Goal: Find contact information: Find contact information

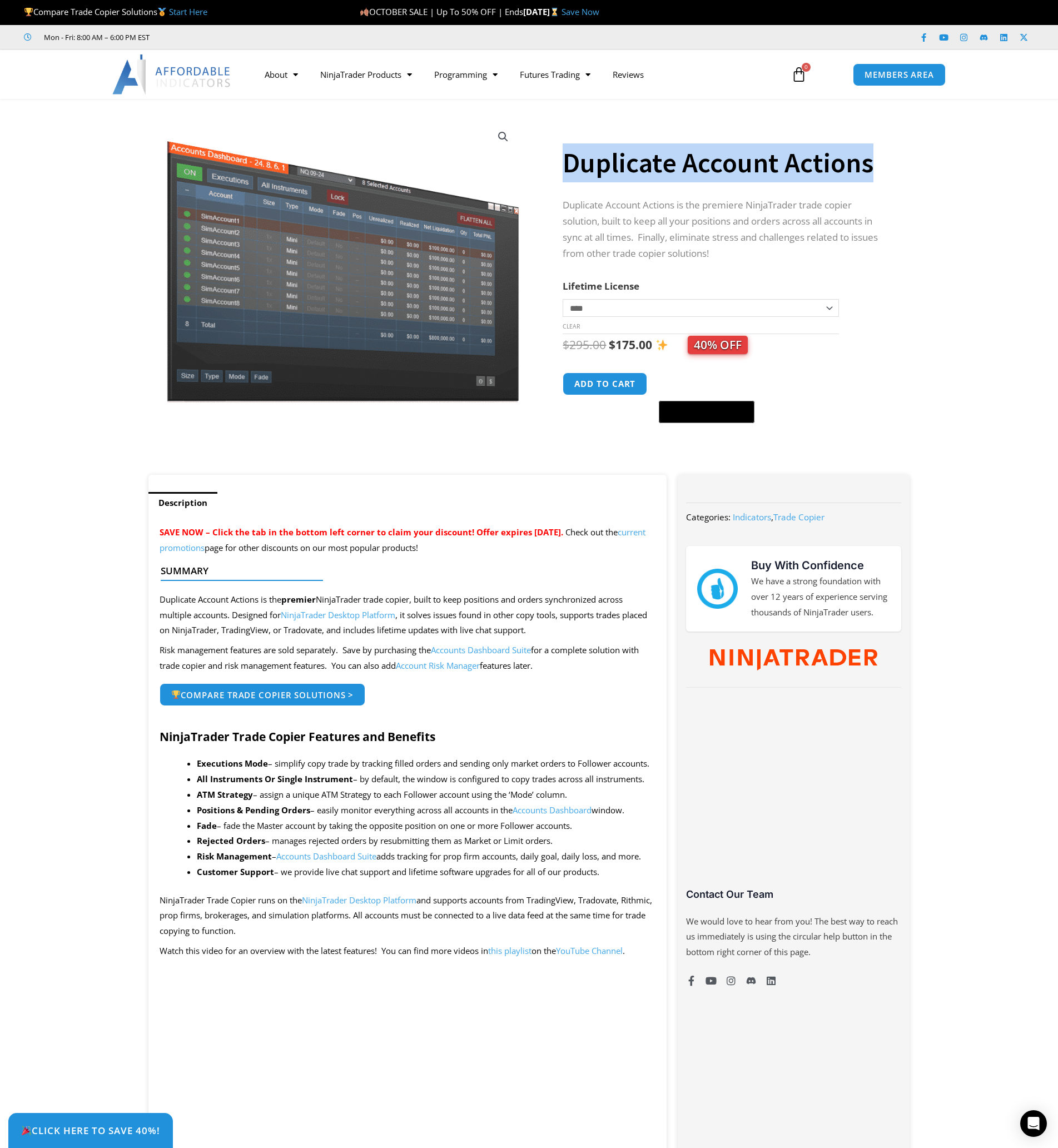
click at [875, 167] on h1 "Duplicate Account Actions" at bounding box center [724, 163] width 325 height 39
copy h1 "Duplicate Account Actions"
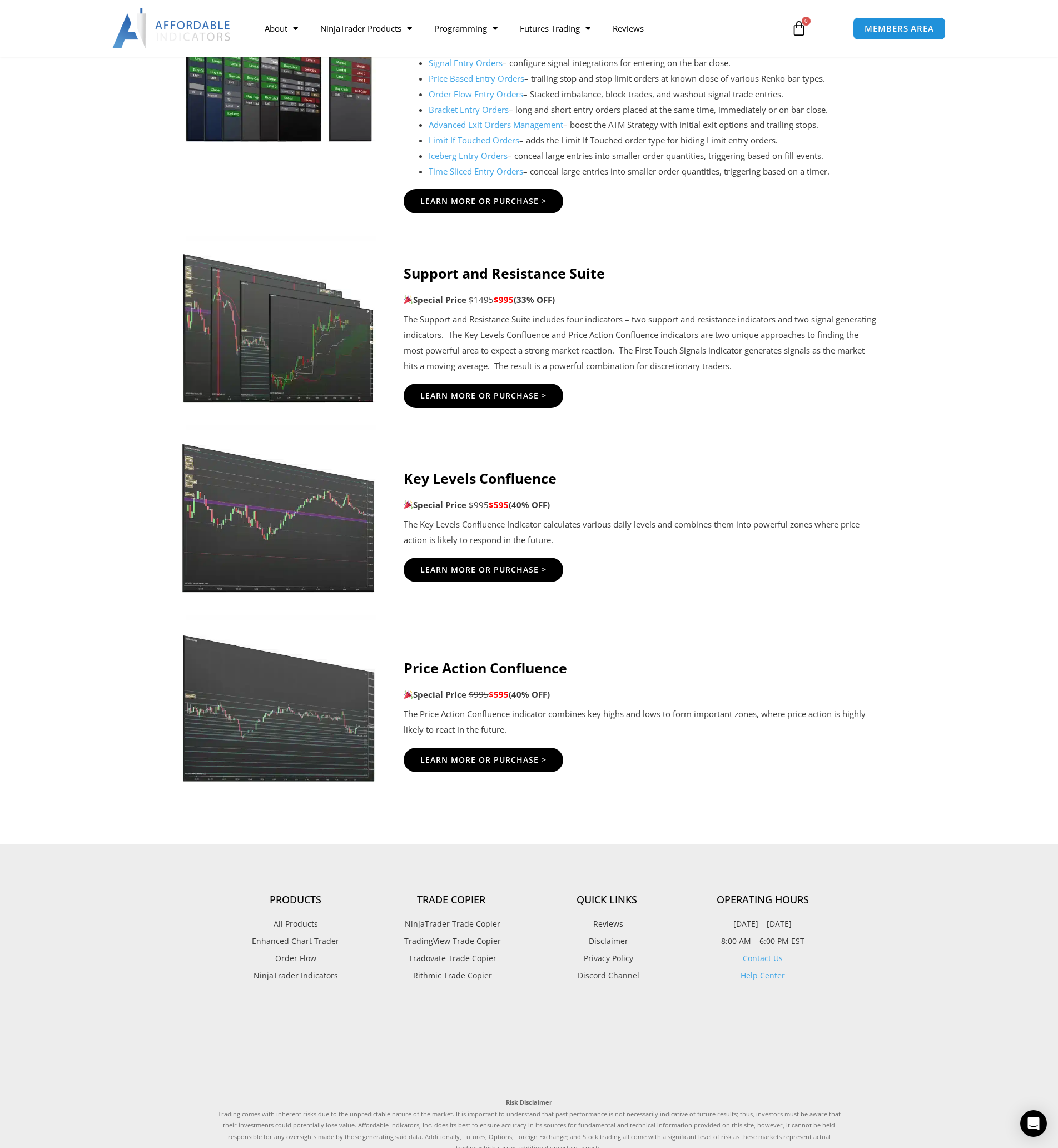
scroll to position [1720, 0]
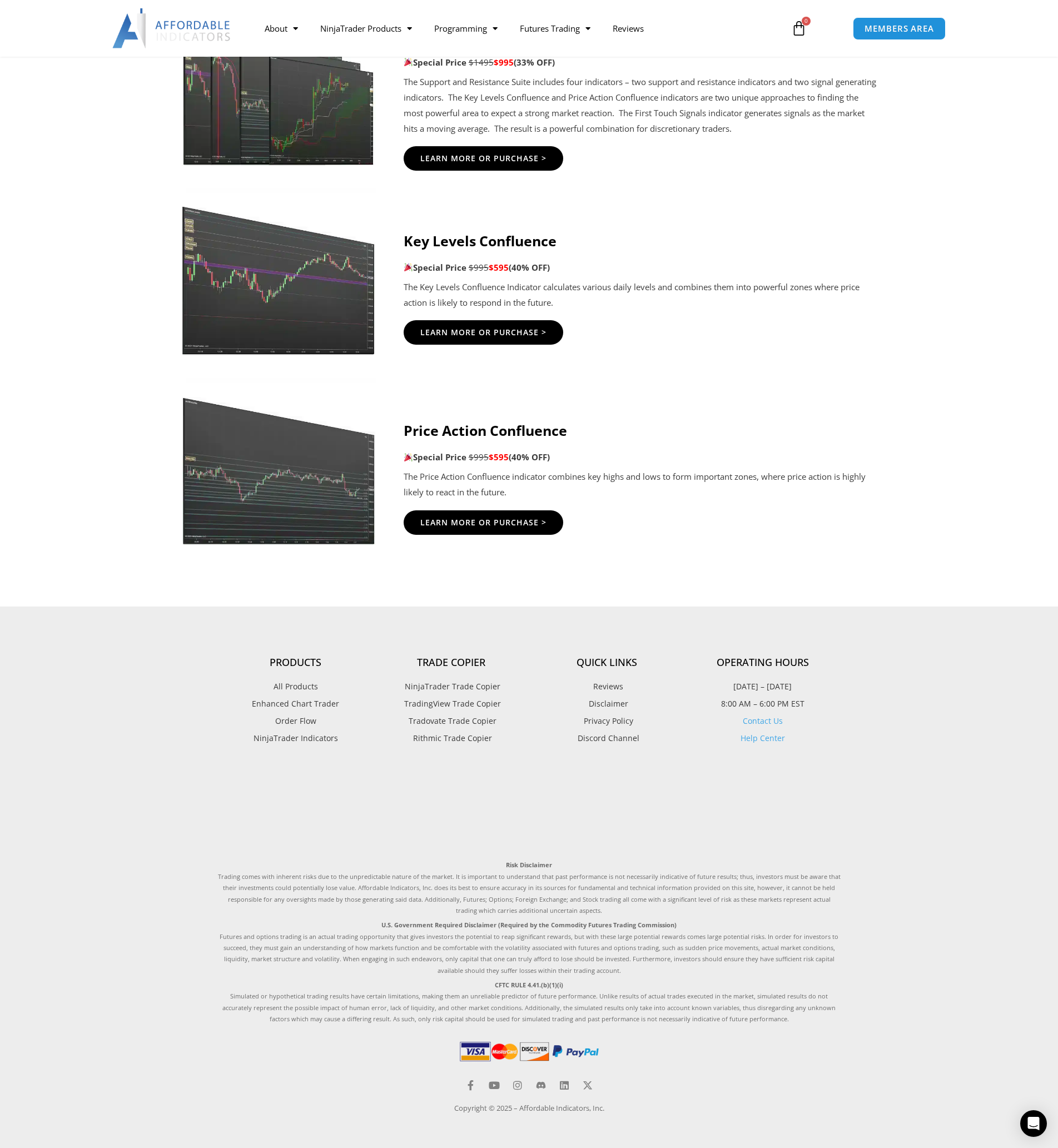
click at [763, 718] on link "Contact Us" at bounding box center [762, 720] width 40 height 11
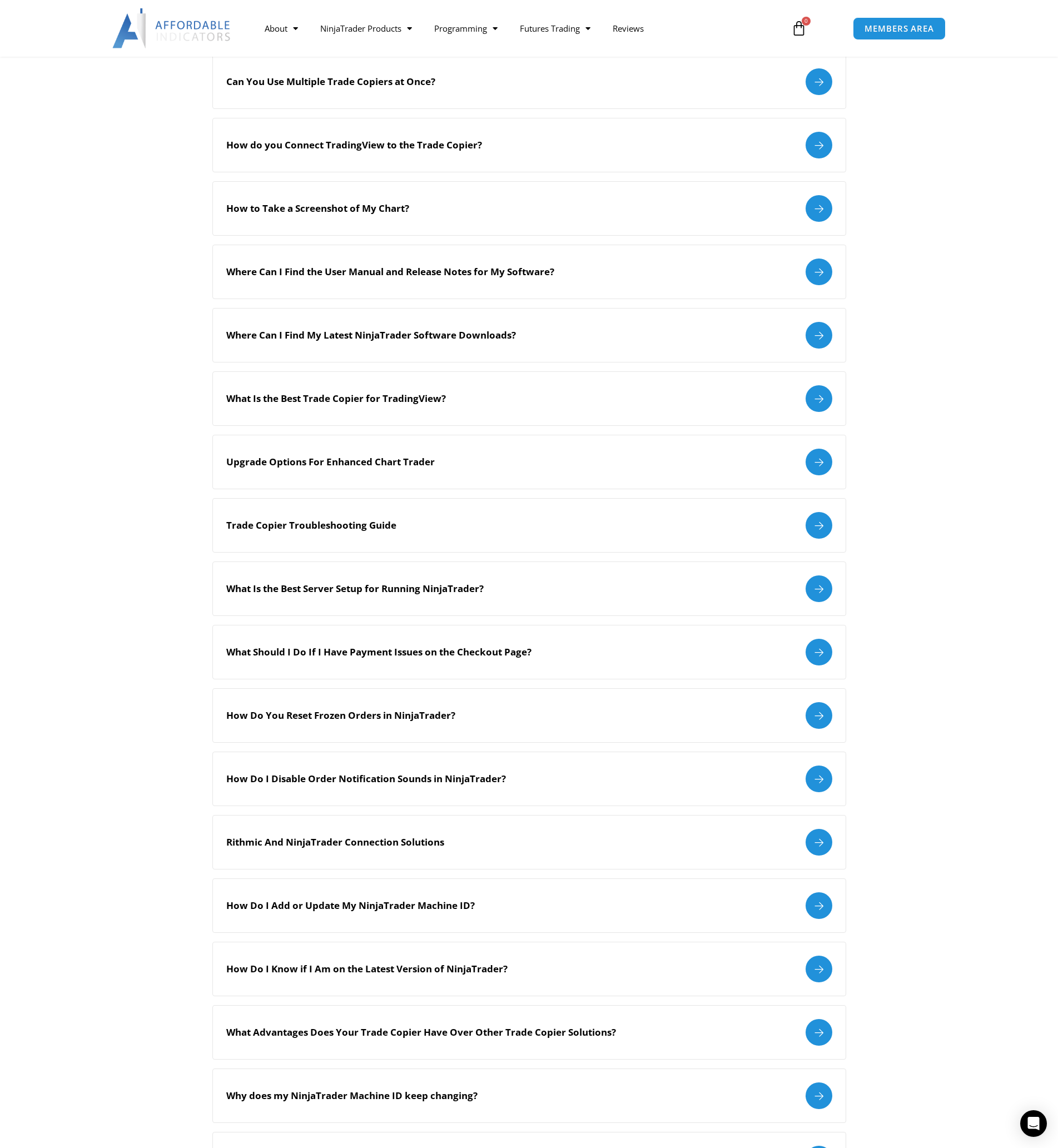
scroll to position [280, 0]
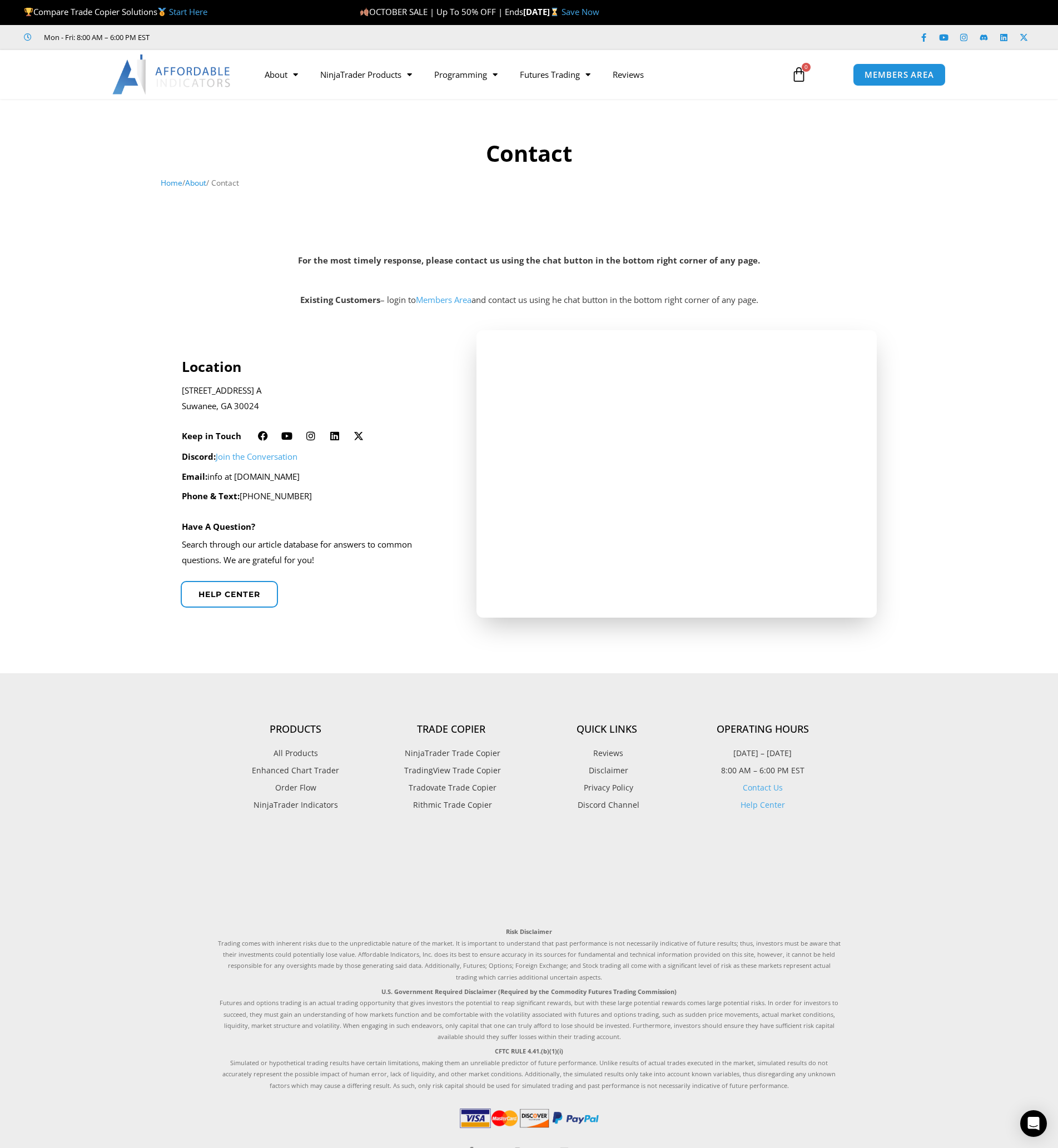
click at [336, 477] on p "Email: info at [DOMAIN_NAME]" at bounding box center [313, 477] width 265 height 16
drag, startPoint x: 334, startPoint y: 479, endPoint x: 240, endPoint y: 481, distance: 94.0
click at [240, 481] on p "Email: info at [DOMAIN_NAME]" at bounding box center [313, 477] width 265 height 16
copy p "[DOMAIN_NAME]"
